Goal: Information Seeking & Learning: Check status

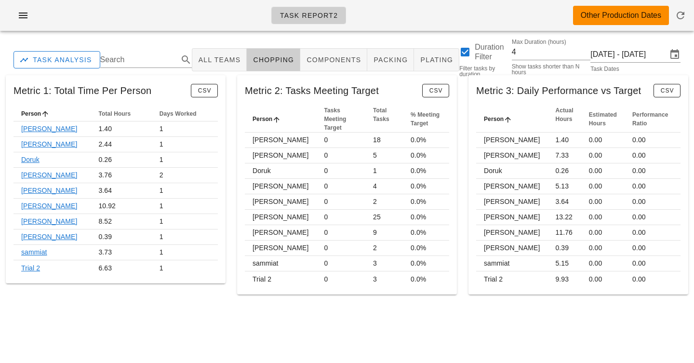
click at [386, 25] on div "Task Report2 Other Production Dates" at bounding box center [347, 15] width 694 height 31
click at [395, 19] on div "Task Report2 Other Production Dates" at bounding box center [347, 15] width 694 height 31
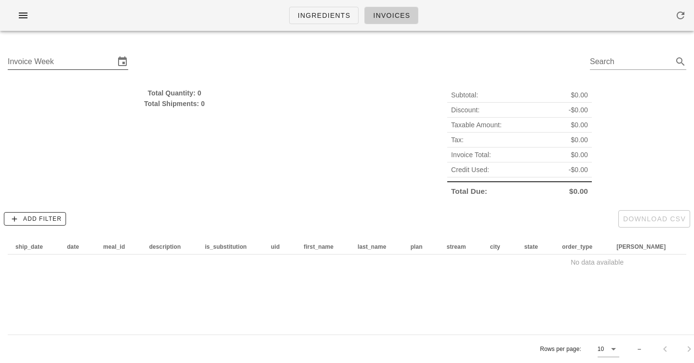
click at [82, 60] on input "Invoice Week" at bounding box center [61, 61] width 107 height 15
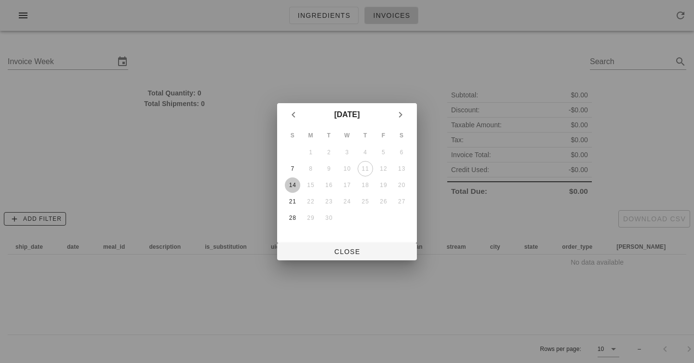
click at [296, 185] on div "14" at bounding box center [292, 185] width 15 height 7
click at [359, 254] on span "Close" at bounding box center [347, 252] width 124 height 8
type input "[DATE]"
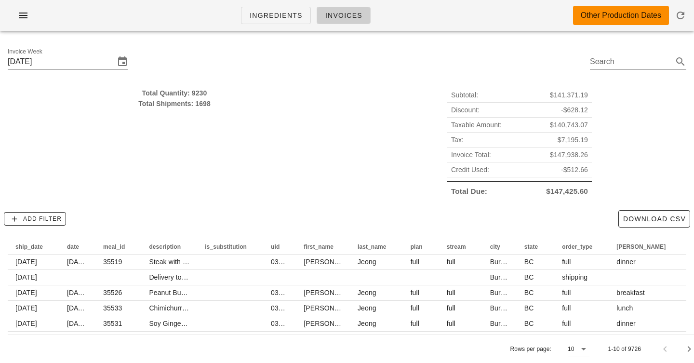
click at [200, 93] on div "Total Quantity: 9230" at bounding box center [175, 93] width 334 height 11
drag, startPoint x: 200, startPoint y: 93, endPoint x: 203, endPoint y: 129, distance: 36.3
click at [203, 129] on div "Total Quantity: 9230 Total Shipments: 1698" at bounding box center [174, 143] width 345 height 122
drag, startPoint x: 203, startPoint y: 129, endPoint x: 203, endPoint y: 93, distance: 35.7
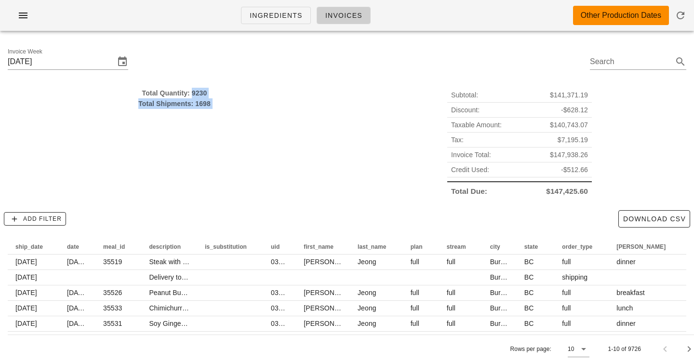
click at [203, 93] on div "Total Quantity: 9230 Total Shipments: 1698" at bounding box center [174, 143] width 345 height 122
click at [203, 93] on div "Total Quantity: 9230" at bounding box center [175, 93] width 334 height 11
drag, startPoint x: 203, startPoint y: 93, endPoint x: 203, endPoint y: 104, distance: 10.6
click at [203, 103] on div "Total Quantity: 9230 Total Shipments: 1698" at bounding box center [175, 98] width 334 height 21
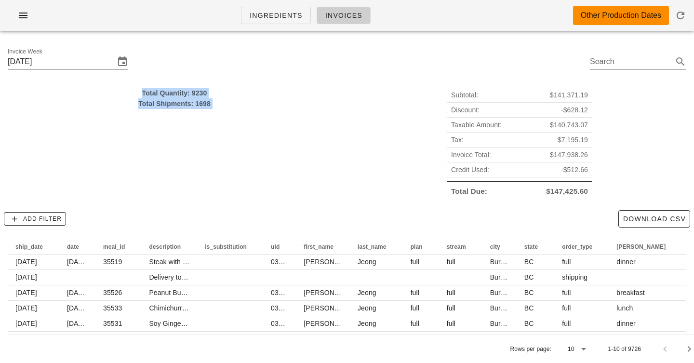
click at [203, 104] on div "Total Shipments: 1698" at bounding box center [175, 103] width 334 height 11
drag, startPoint x: 203, startPoint y: 104, endPoint x: 203, endPoint y: 82, distance: 21.2
click at [203, 82] on div "Total Quantity: 9230 Total Shipments: 1698" at bounding box center [174, 143] width 345 height 122
drag, startPoint x: 203, startPoint y: 82, endPoint x: 203, endPoint y: 137, distance: 55.0
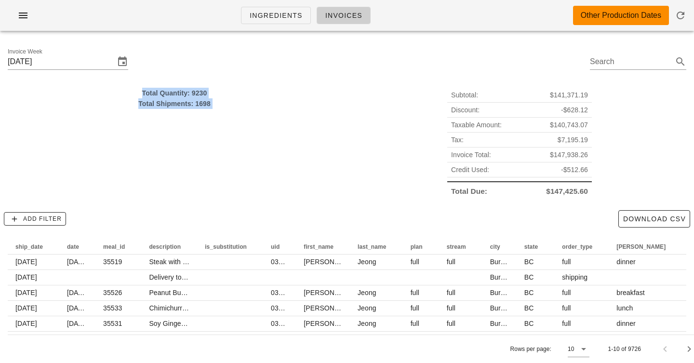
click at [203, 137] on div "Total Quantity: 9230 Total Shipments: 1698" at bounding box center [174, 143] width 345 height 122
click at [399, 79] on div "Invoice Week Sunday September 14 Search" at bounding box center [347, 63] width 694 height 49
drag, startPoint x: 127, startPoint y: 87, endPoint x: 205, endPoint y: 148, distance: 99.9
click at [205, 148] on div "Total Quantity: 9230 Total Shipments: 1698" at bounding box center [174, 143] width 345 height 122
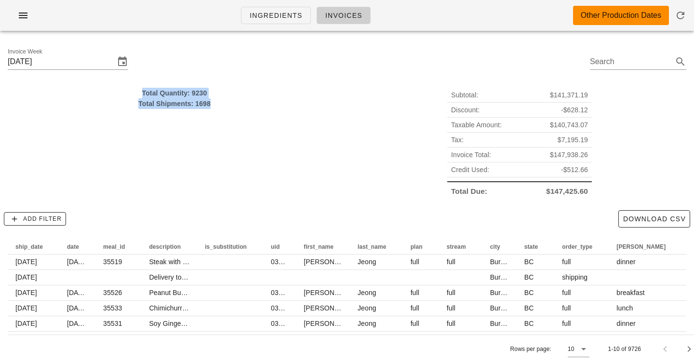
click at [205, 148] on div "Total Quantity: 9230 Total Shipments: 1698" at bounding box center [174, 143] width 345 height 122
click at [300, 193] on div "Total Quantity: 9230 Total Shipments: 1698" at bounding box center [174, 143] width 345 height 122
